Goal: Information Seeking & Learning: Learn about a topic

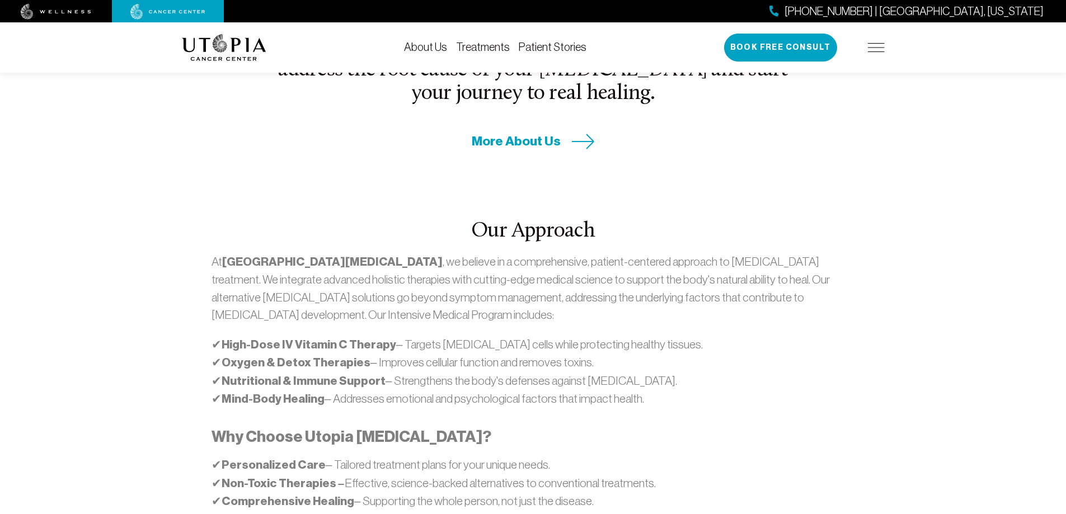
scroll to position [559, 0]
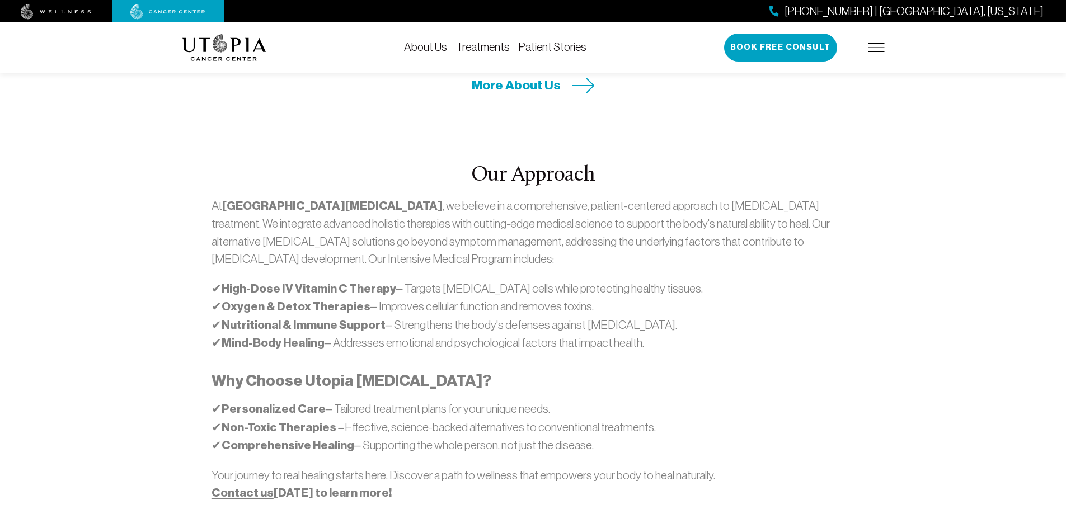
click at [874, 48] on img at bounding box center [876, 47] width 17 height 9
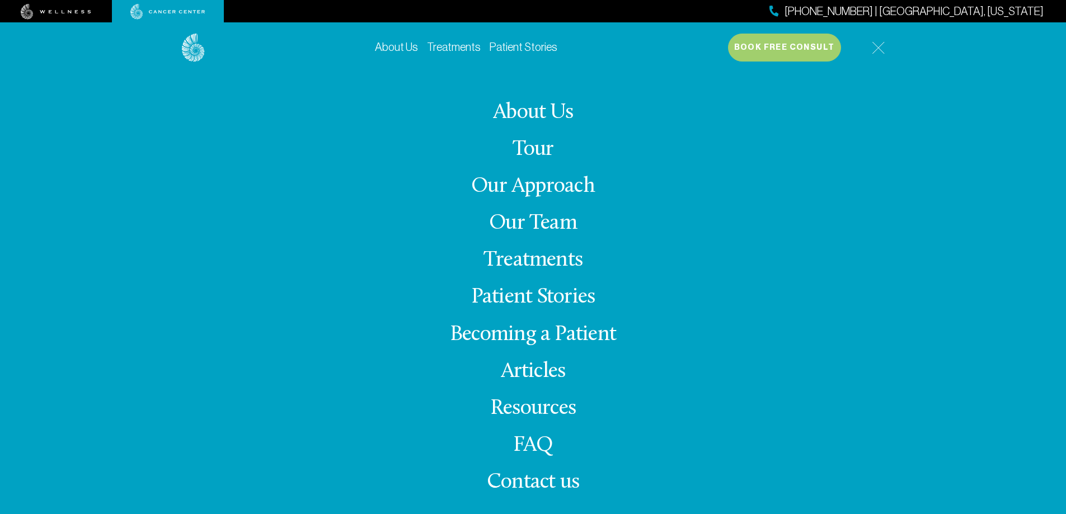
click at [566, 189] on link "Our Approach" at bounding box center [533, 187] width 124 height 22
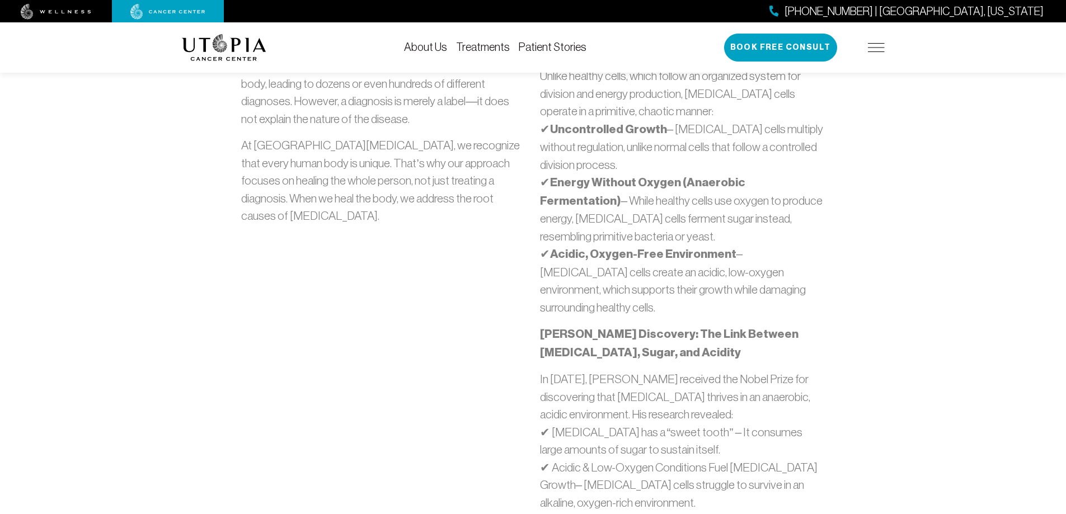
scroll to position [224, 0]
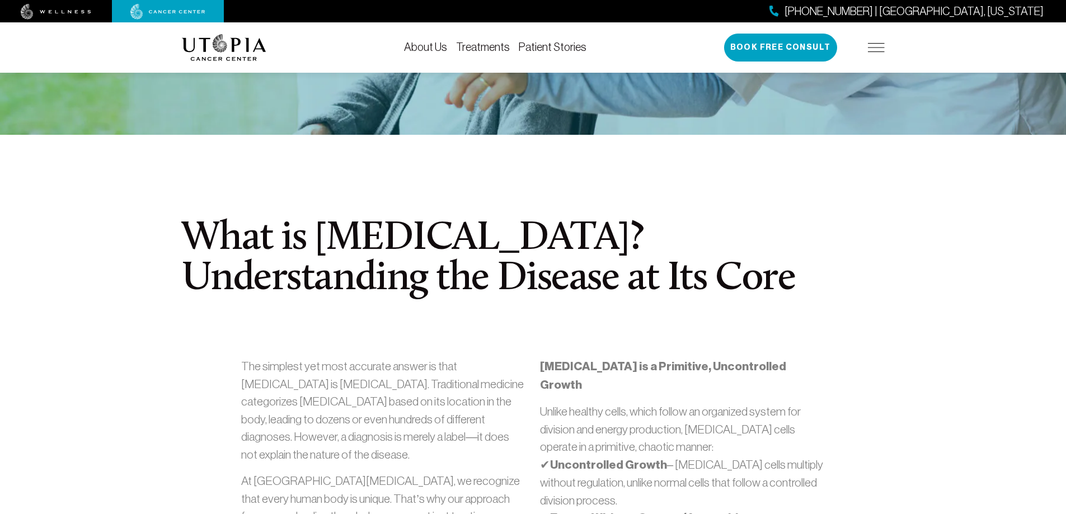
click at [878, 46] on img at bounding box center [876, 47] width 17 height 9
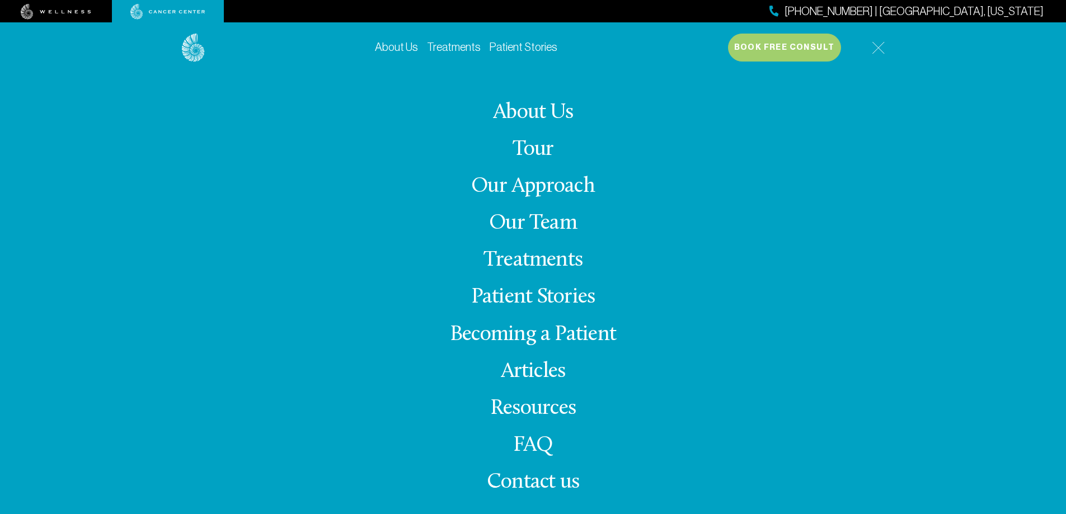
click at [545, 261] on link "Treatments" at bounding box center [532, 261] width 99 height 22
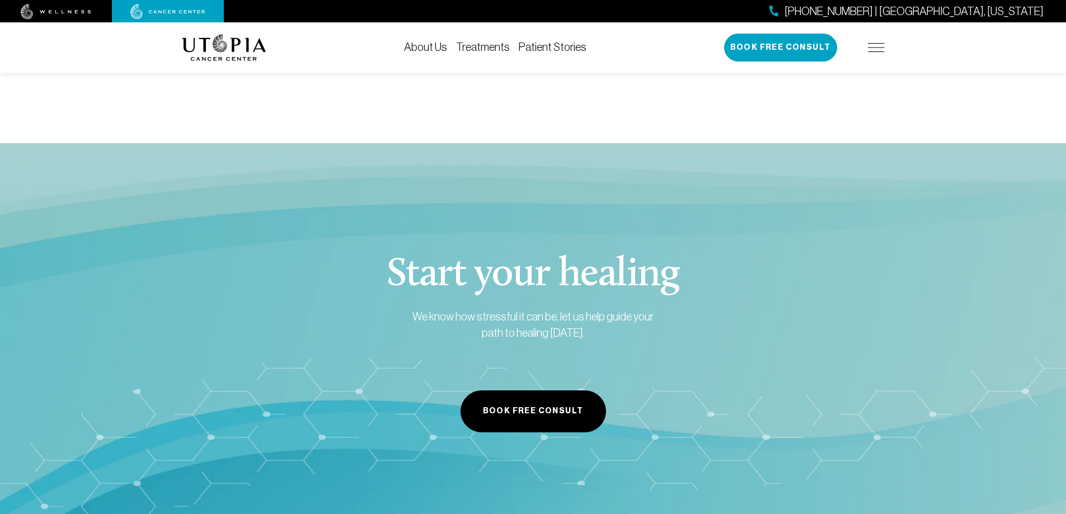
scroll to position [2294, 0]
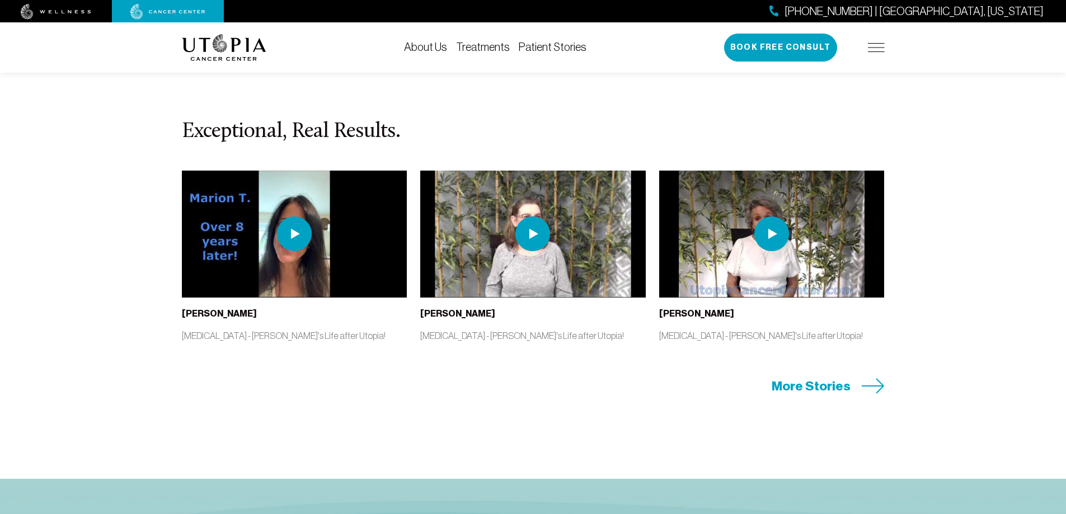
click at [836, 392] on span "More Stories" at bounding box center [810, 386] width 79 height 17
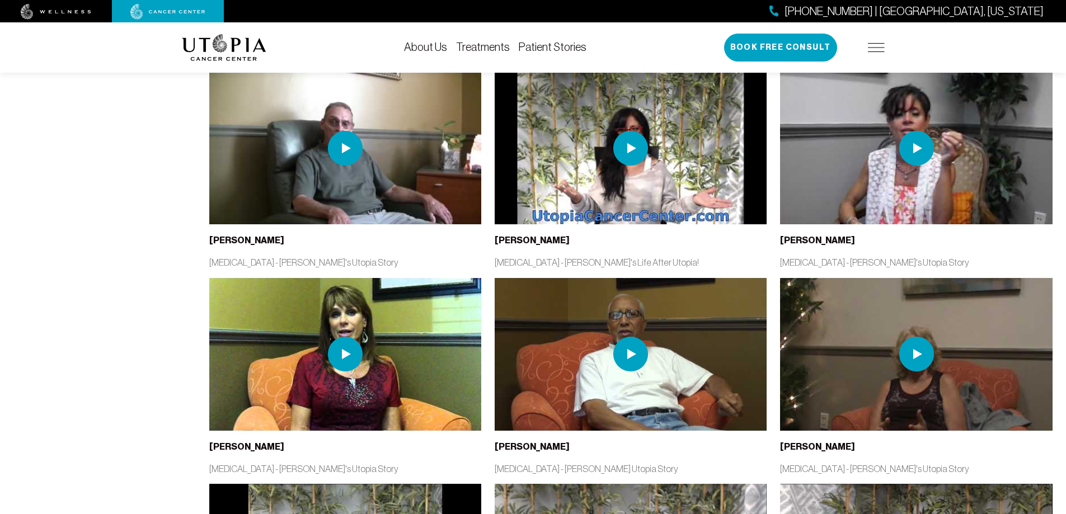
scroll to position [1566, 0]
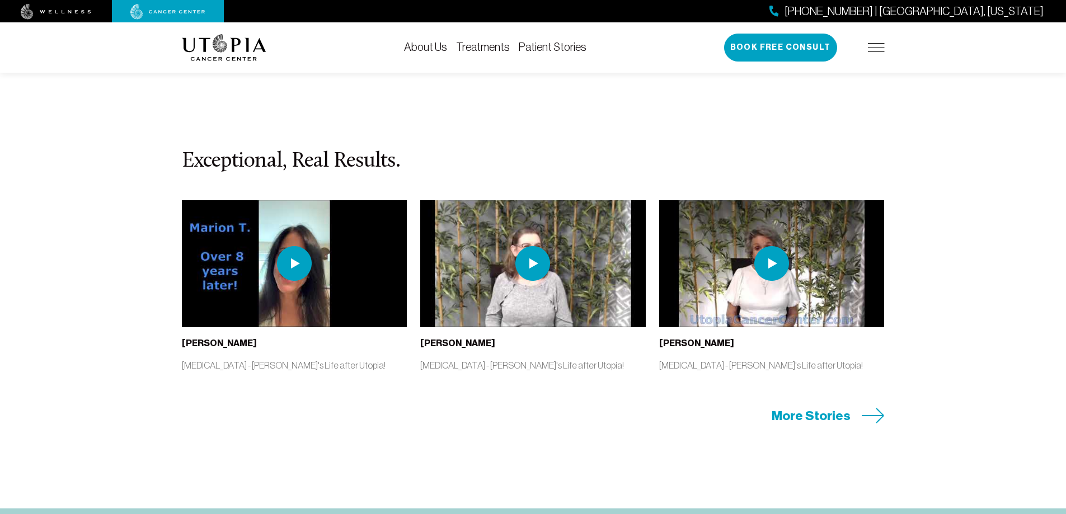
scroll to position [2294, 0]
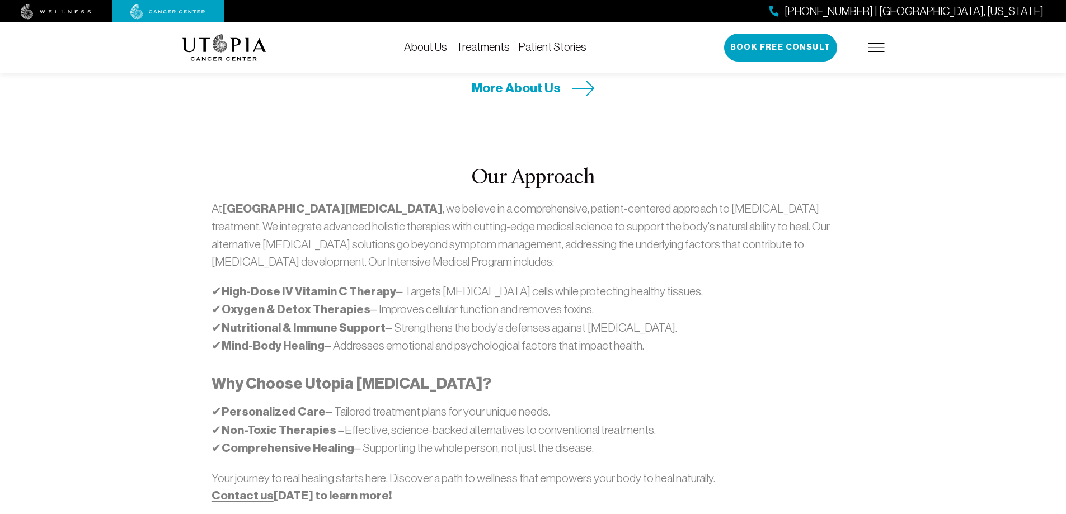
scroll to position [559, 0]
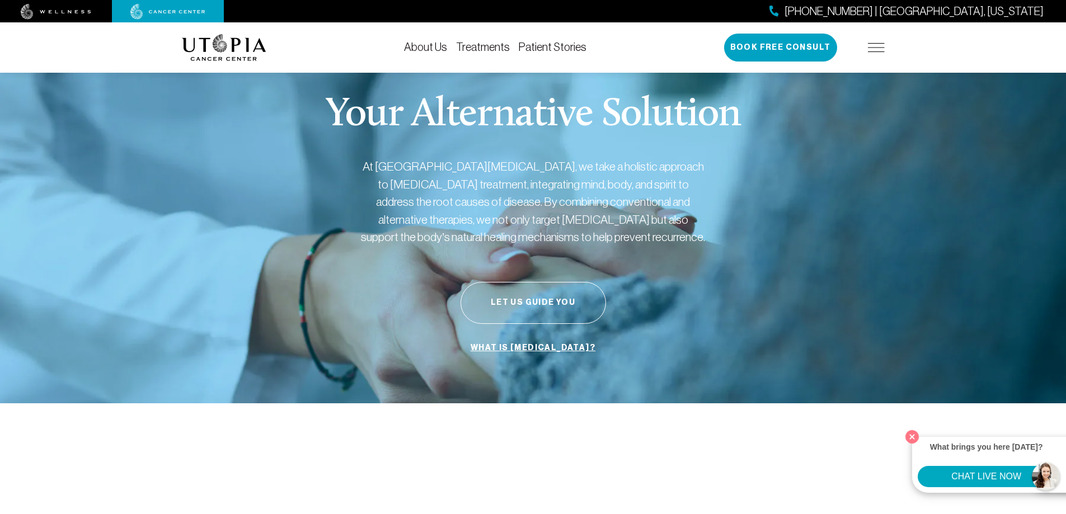
click at [881, 49] on img at bounding box center [876, 47] width 17 height 9
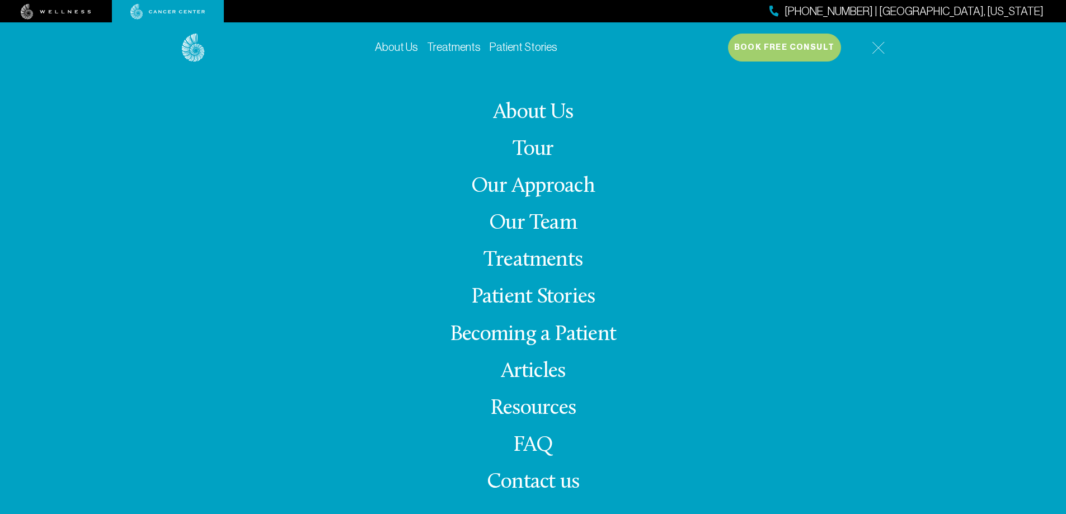
click at [879, 48] on img at bounding box center [878, 47] width 13 height 13
